Goal: Task Accomplishment & Management: Manage account settings

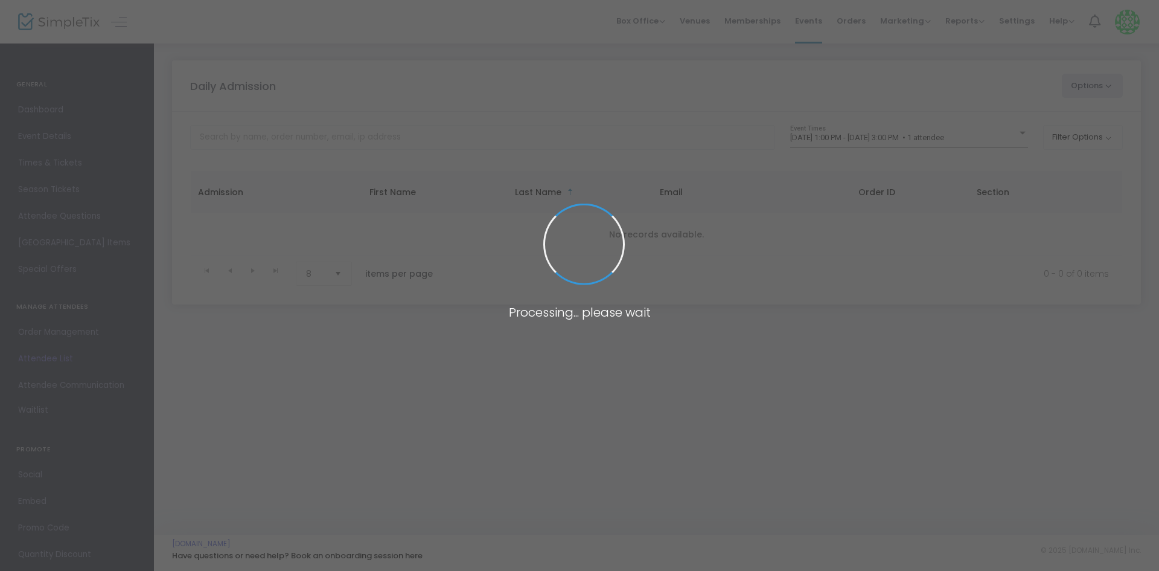
click at [954, 138] on span at bounding box center [579, 285] width 1159 height 571
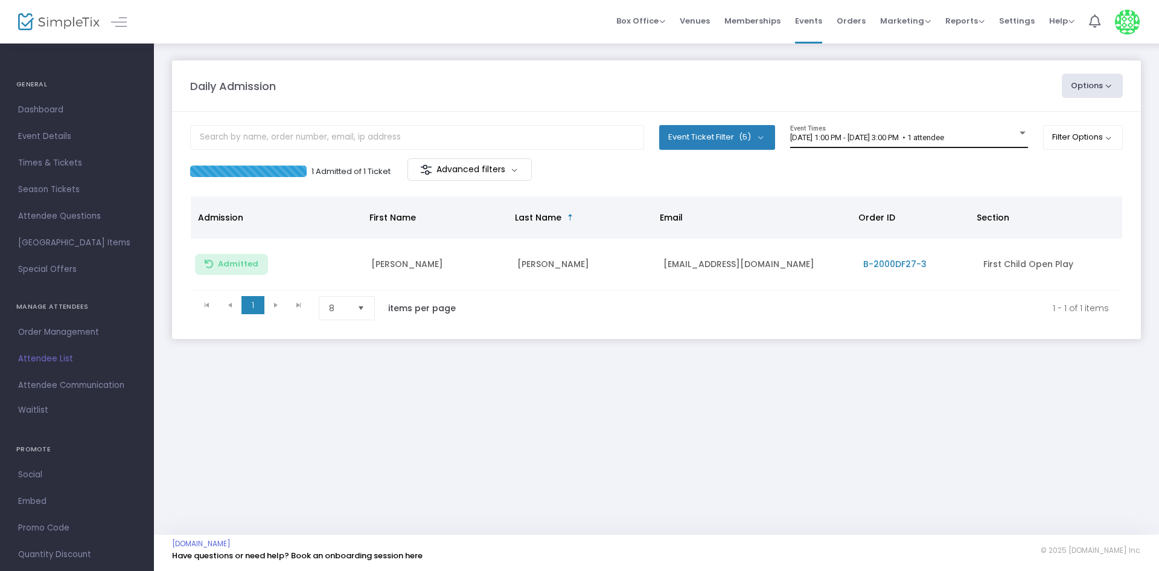
click at [944, 137] on span "8/21/2025 @ 1:00 PM - 8/21/2025 @ 3:00 PM • 1 attendee" at bounding box center [867, 137] width 154 height 9
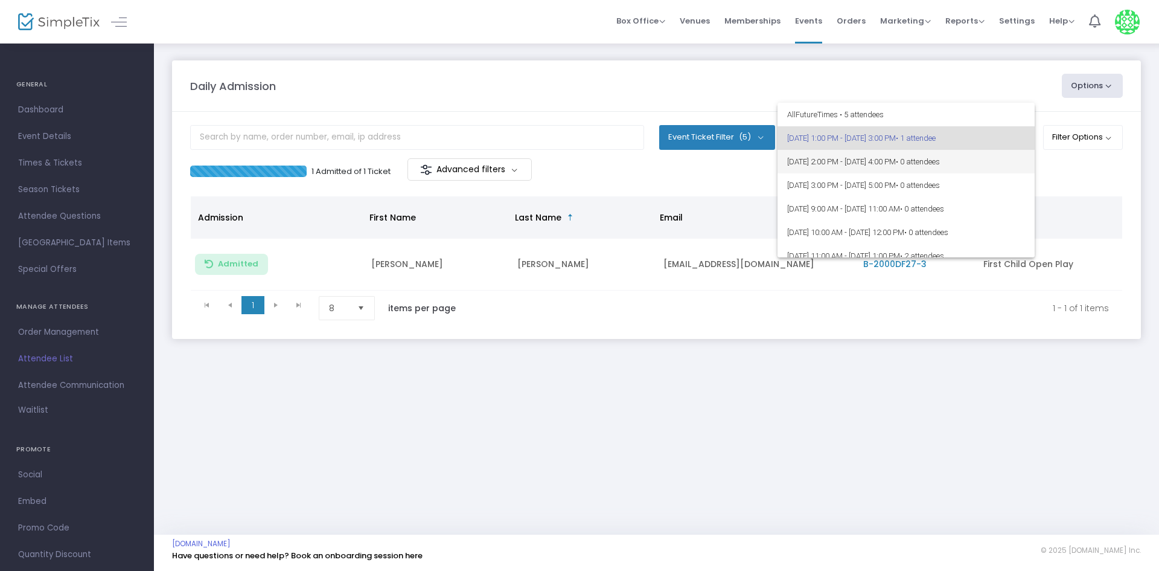
click at [940, 160] on span "• 0 attendees" at bounding box center [918, 161] width 44 height 9
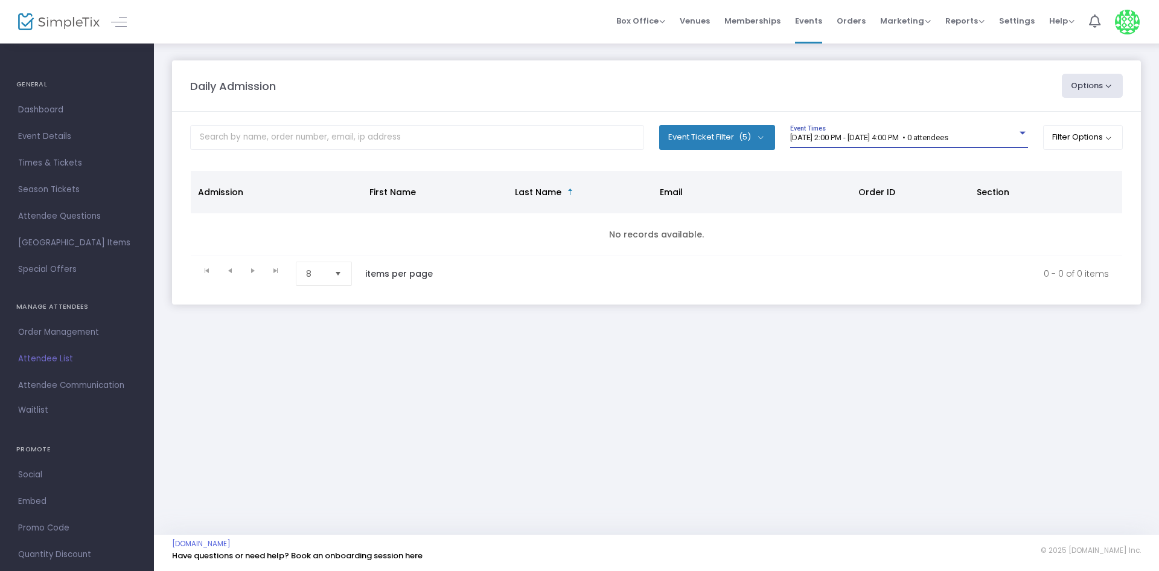
click at [904, 138] on span "[DATE] 2:00 PM - [DATE] 4:00 PM • 0 attendees" at bounding box center [869, 137] width 158 height 9
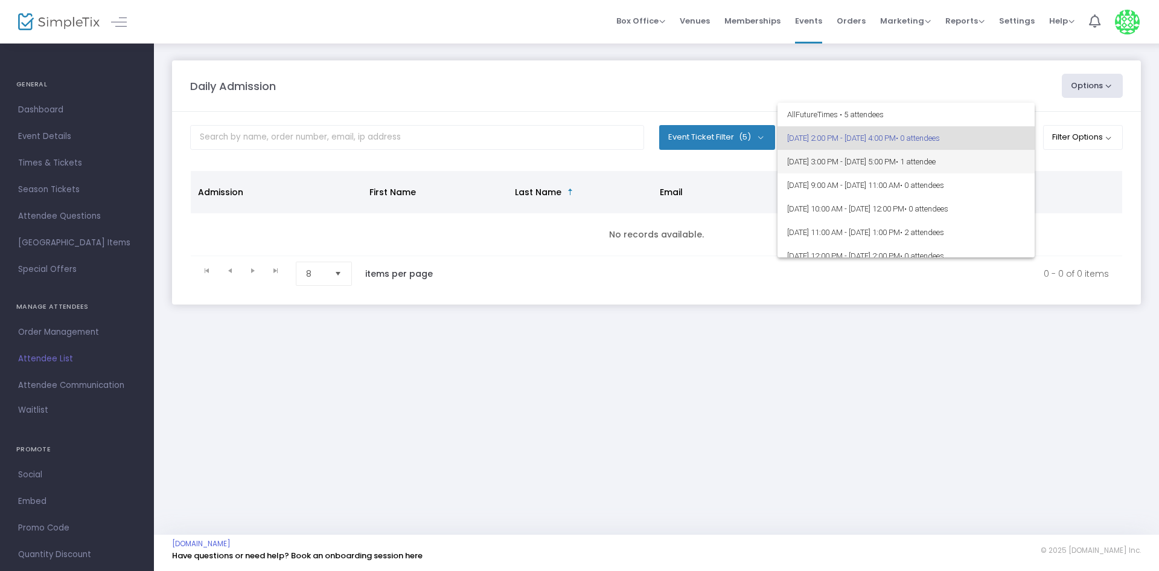
click at [993, 167] on span "[DATE] 3:00 PM - [DATE] 5:00 PM • 1 attendee" at bounding box center [906, 162] width 238 height 24
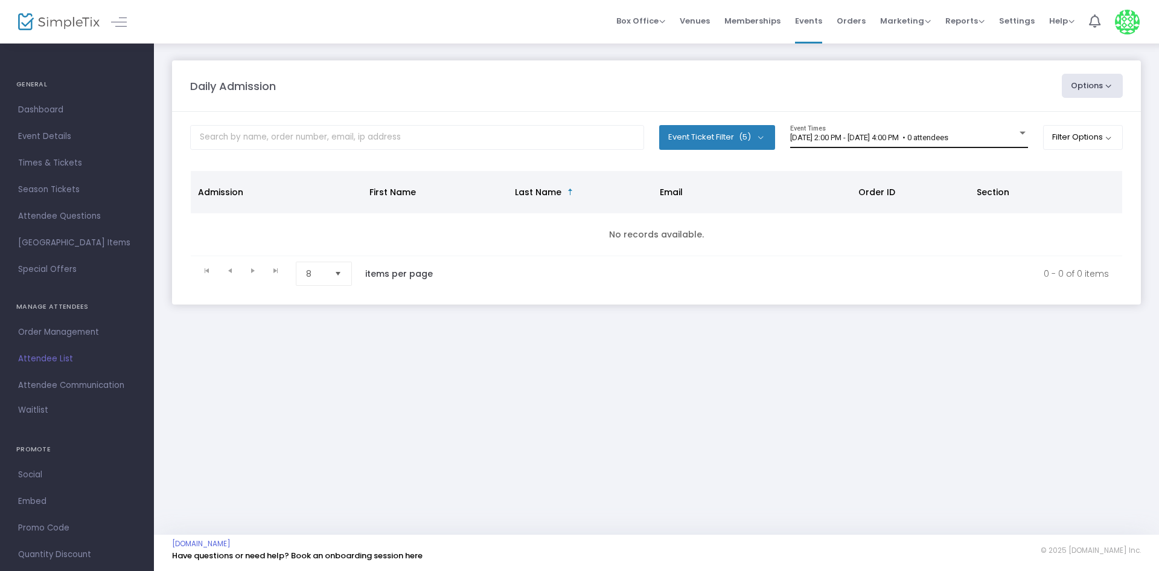
click at [917, 133] on span "[DATE] 2:00 PM - [DATE] 4:00 PM • 0 attendees" at bounding box center [869, 137] width 158 height 9
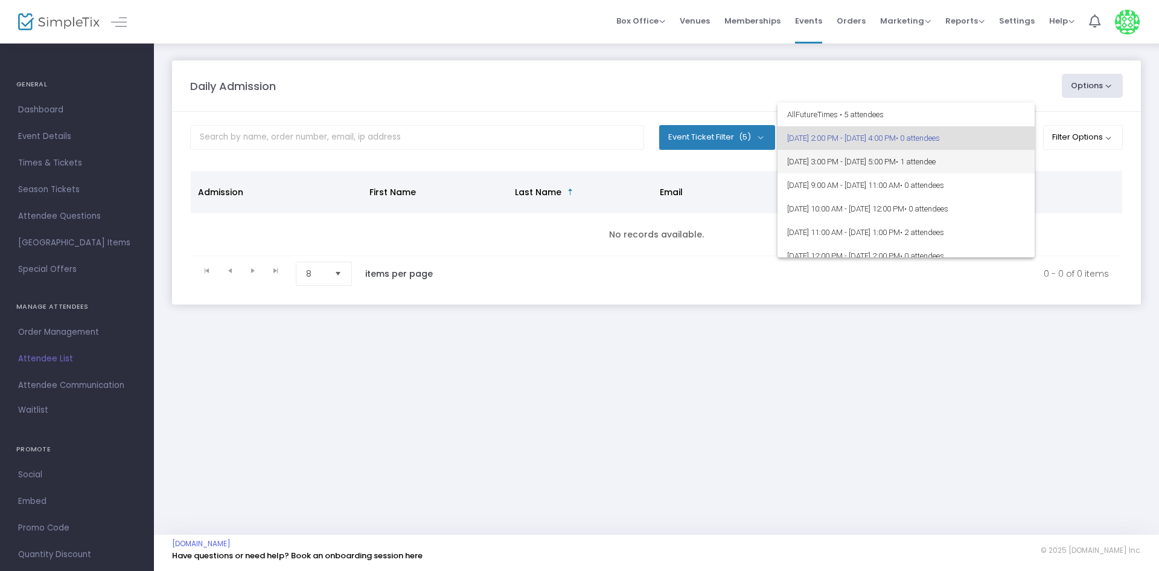
click at [919, 160] on span "[DATE] 3:00 PM - [DATE] 5:00 PM • 1 attendee" at bounding box center [906, 162] width 238 height 24
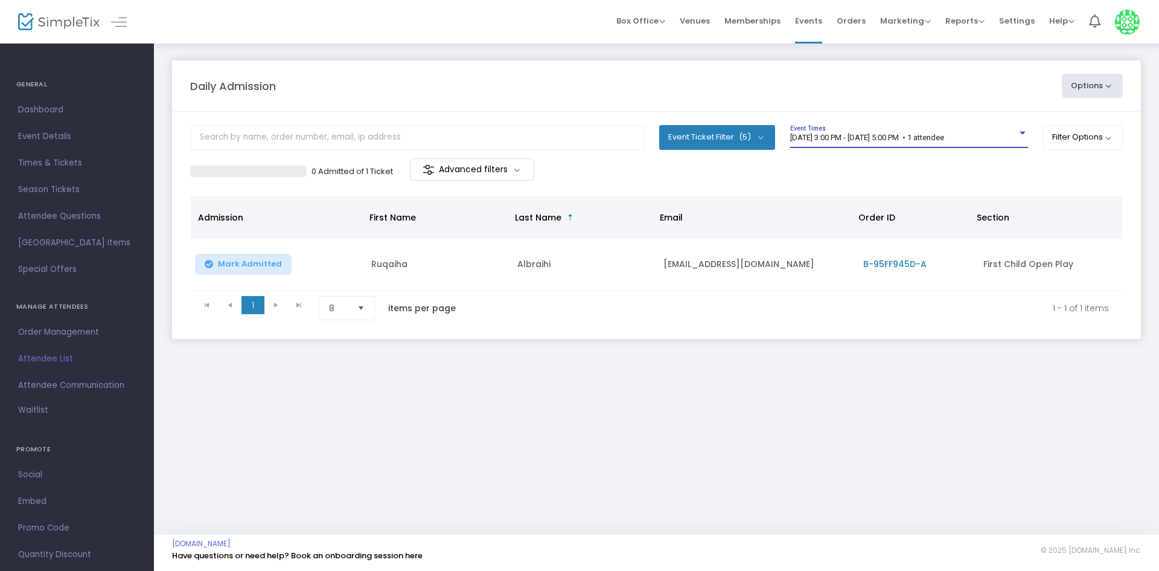
drag, startPoint x: 1001, startPoint y: 482, endPoint x: 1044, endPoint y: 497, distance: 45.8
click at [1043, 497] on div "Daily Admission Options Import Attendees Export List Print Name Tags Export to …" at bounding box center [656, 288] width 1005 height 492
drag, startPoint x: 1050, startPoint y: 549, endPoint x: 1153, endPoint y: 599, distance: 114.2
click at [1153, 570] on html "Processing... please wait Box Office Sell Tickets Bookings Sell Season Pass Ven…" at bounding box center [579, 285] width 1159 height 571
click at [900, 438] on div "Daily Admission Options Import Attendees Export List Print Name Tags Export to …" at bounding box center [656, 288] width 1005 height 492
